Goal: Task Accomplishment & Management: Complete application form

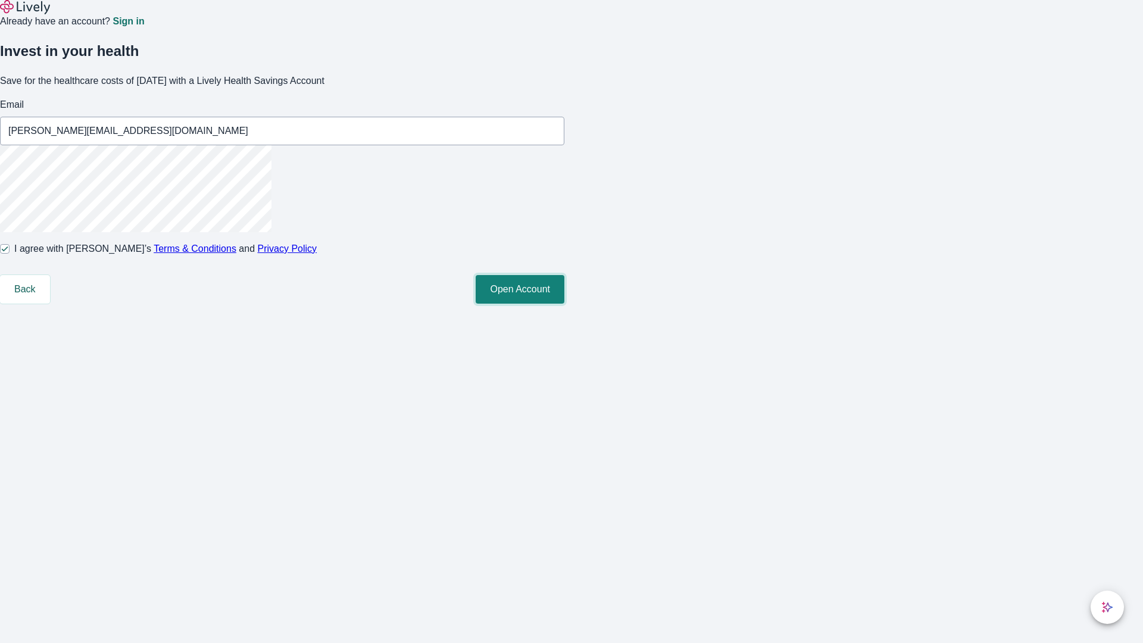
click at [564, 304] on button "Open Account" at bounding box center [520, 289] width 89 height 29
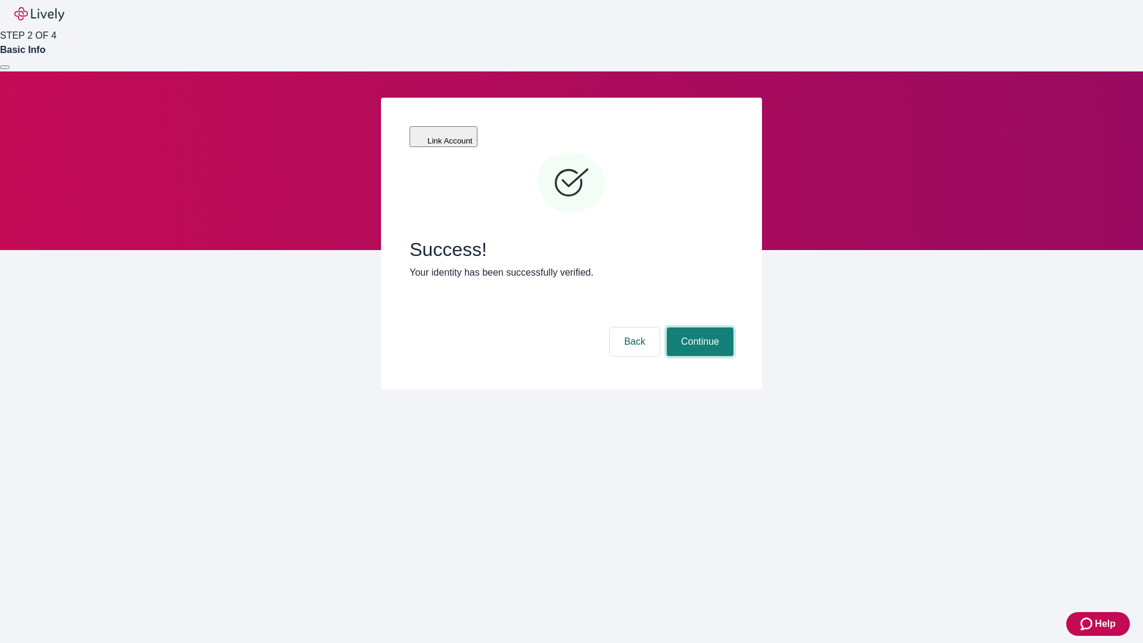
click at [698, 327] on button "Continue" at bounding box center [700, 341] width 67 height 29
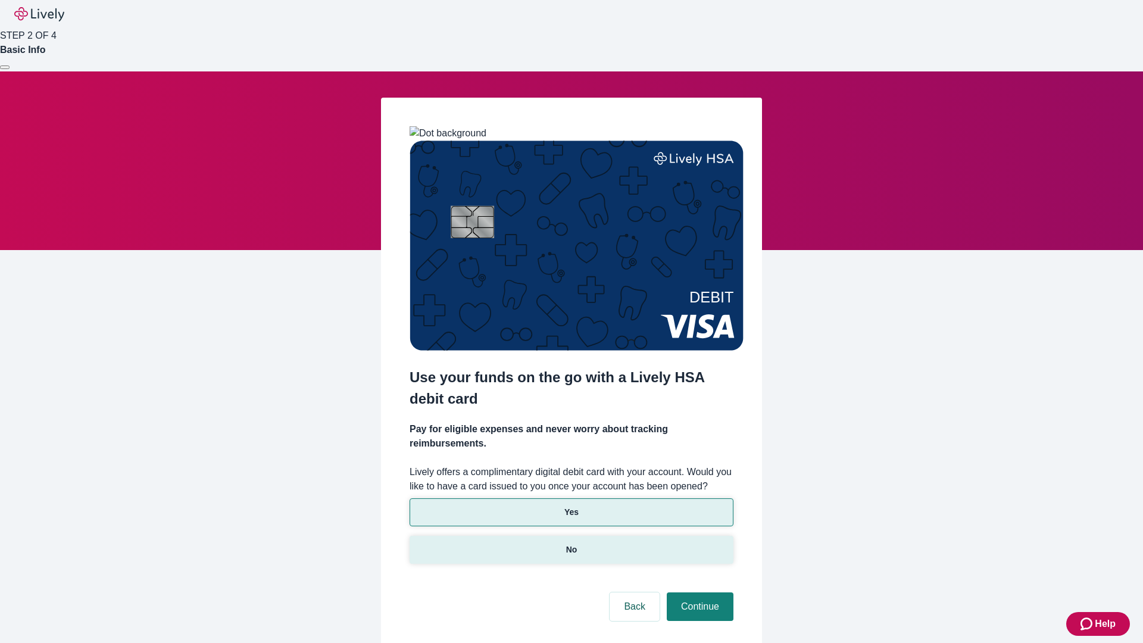
click at [571, 544] on p "No" at bounding box center [571, 550] width 11 height 13
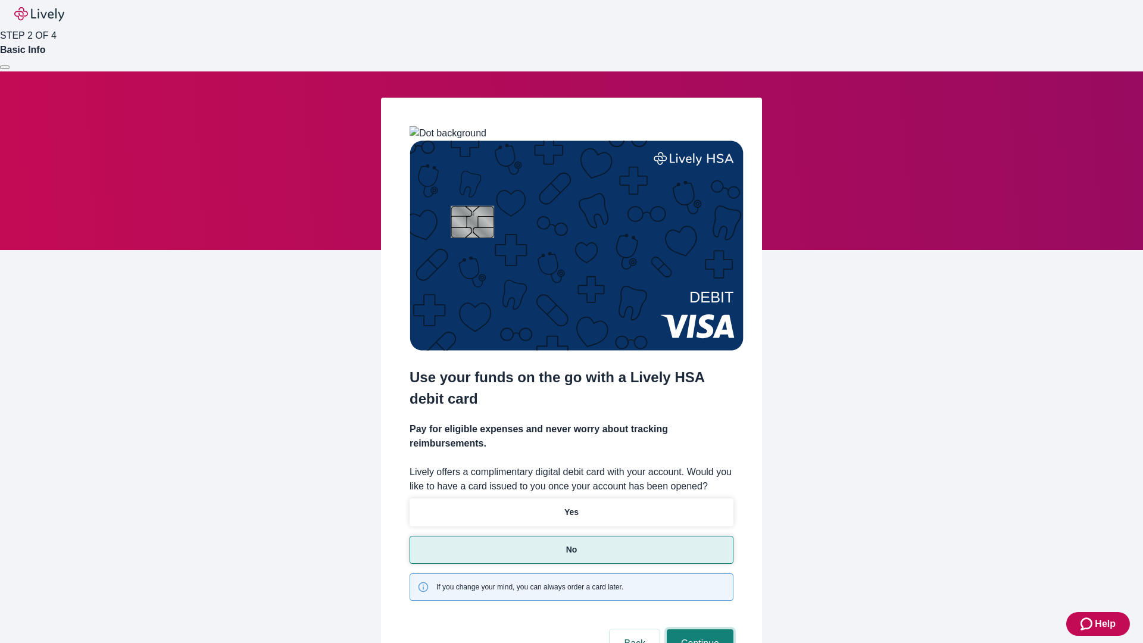
click at [698, 629] on button "Continue" at bounding box center [700, 643] width 67 height 29
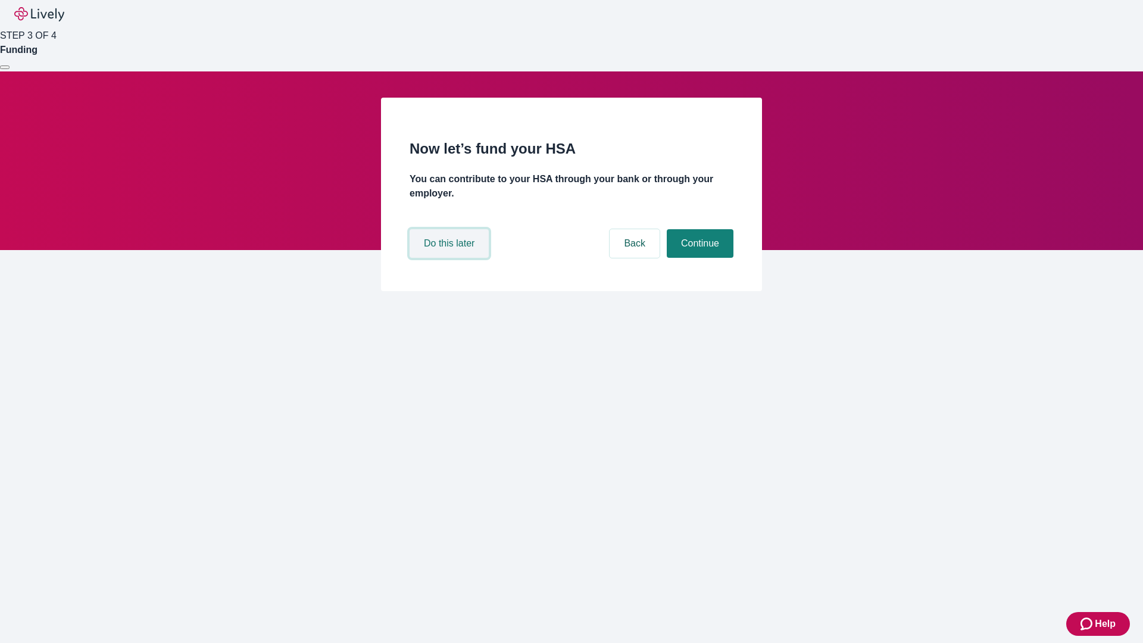
click at [451, 258] on button "Do this later" at bounding box center [449, 243] width 79 height 29
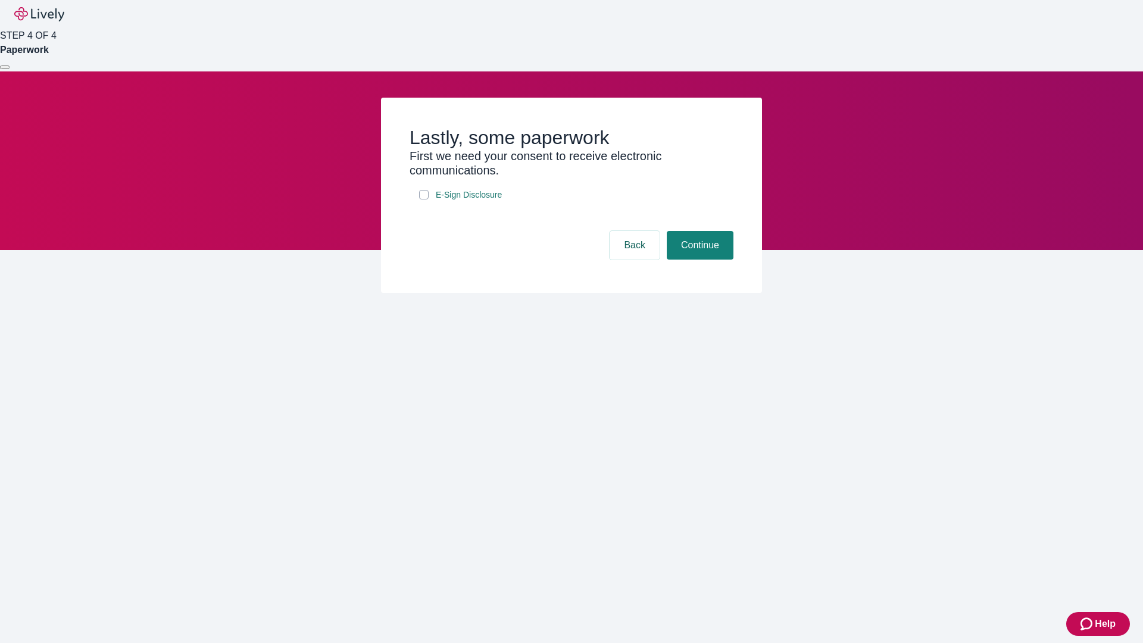
click at [424, 199] on input "E-Sign Disclosure" at bounding box center [424, 195] width 10 height 10
checkbox input "true"
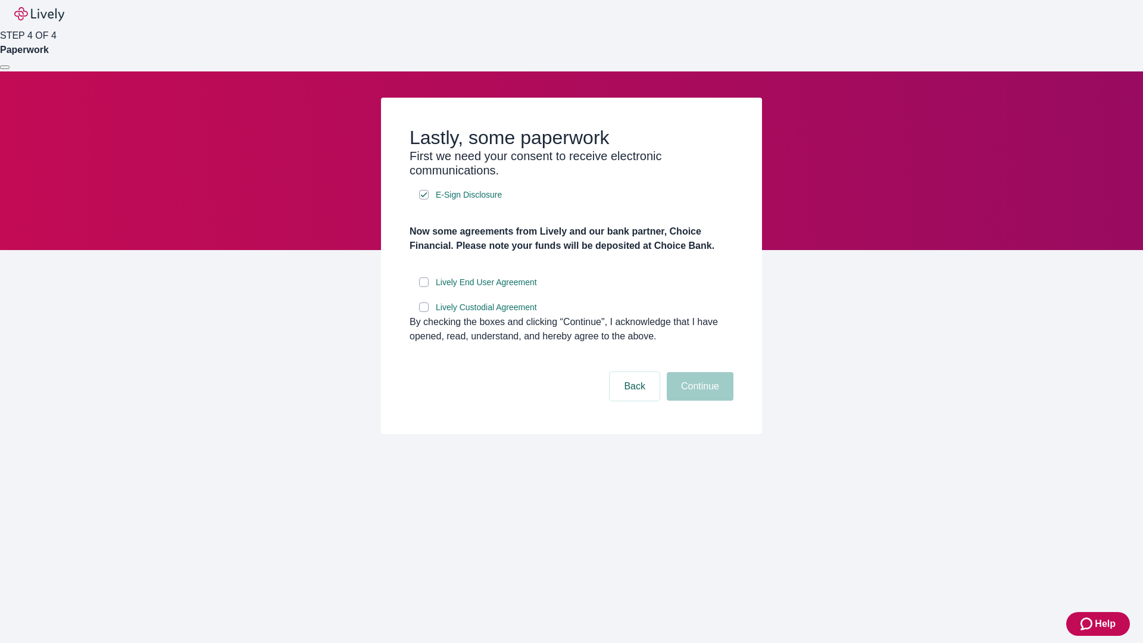
click at [424, 287] on input "Lively End User Agreement" at bounding box center [424, 282] width 10 height 10
checkbox input "true"
click at [424, 312] on input "Lively Custodial Agreement" at bounding box center [424, 307] width 10 height 10
checkbox input "true"
click at [698, 401] on button "Continue" at bounding box center [700, 386] width 67 height 29
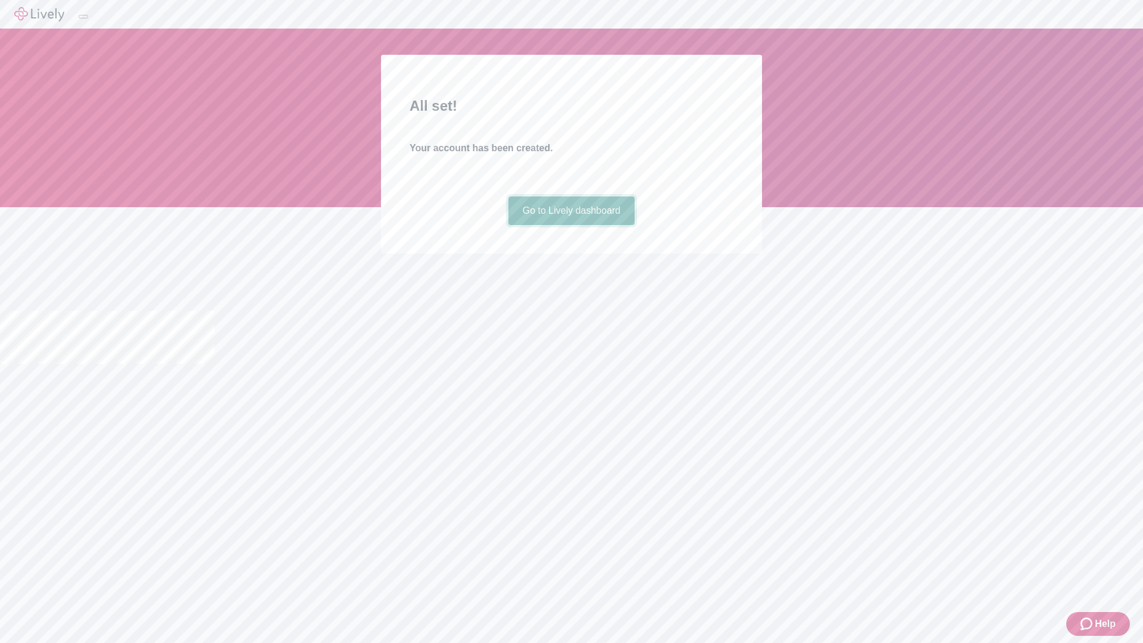
click at [571, 225] on link "Go to Lively dashboard" at bounding box center [571, 210] width 127 height 29
